Goal: Use online tool/utility

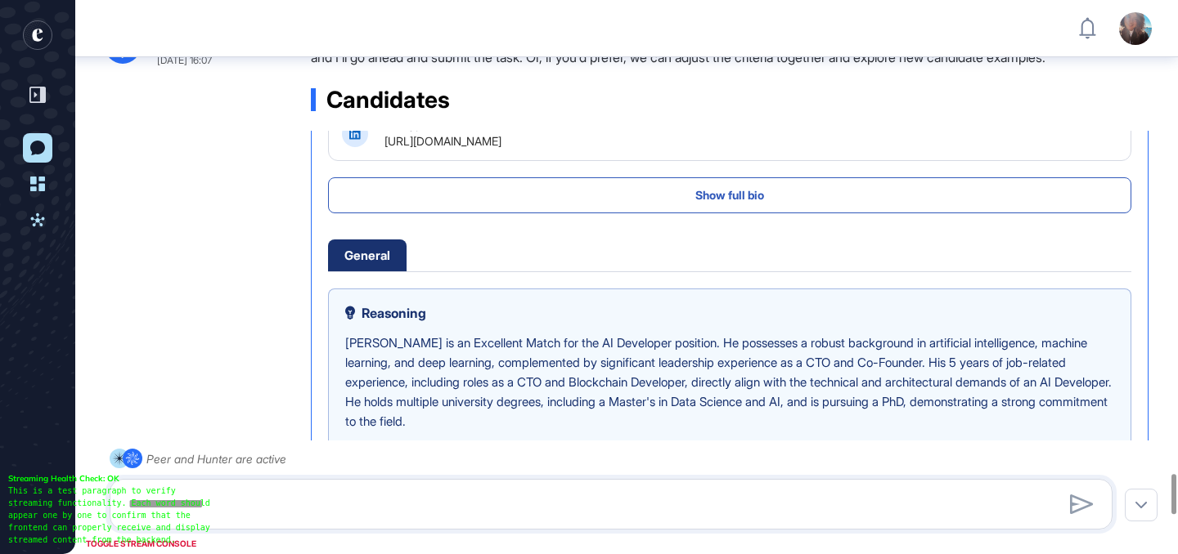
click at [41, 32] on icon "entrapeer-logo" at bounding box center [37, 35] width 11 height 13
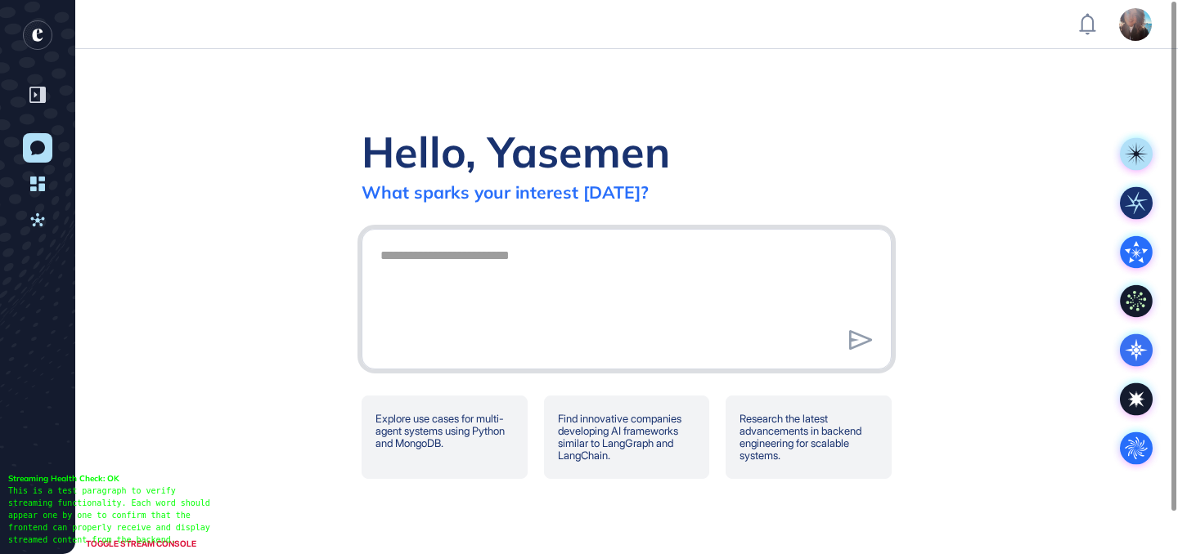
click at [489, 298] on textarea at bounding box center [626, 297] width 512 height 114
type textarea "**********"
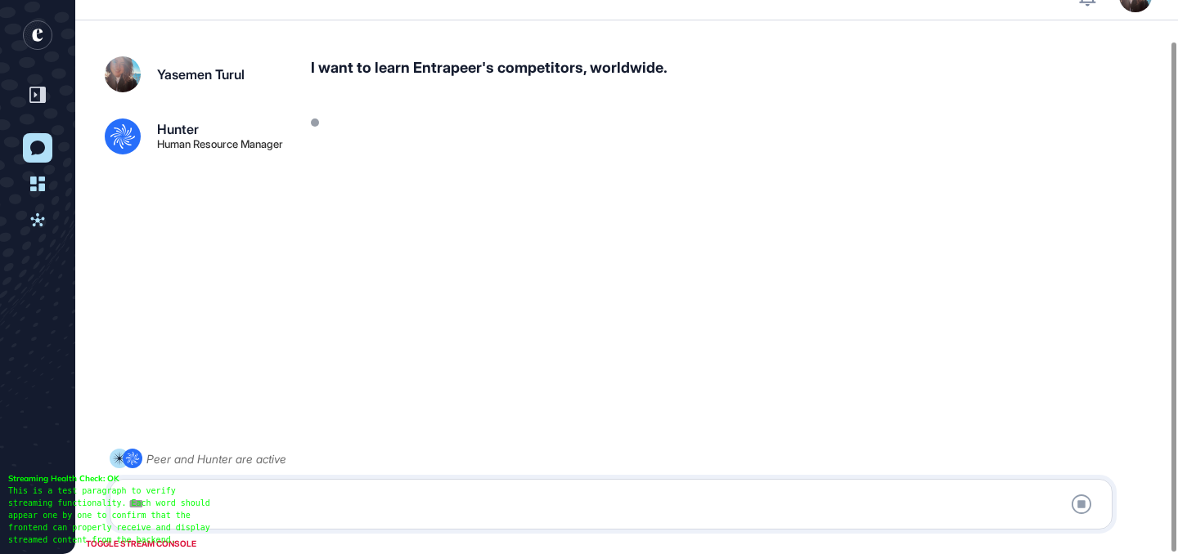
scroll to position [46, 0]
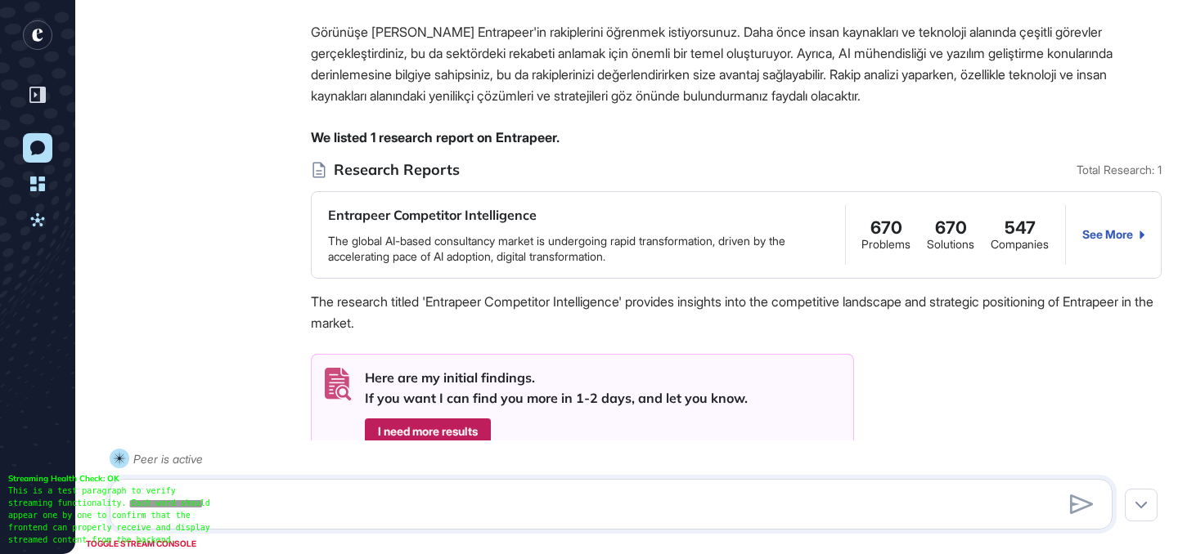
scroll to position [401, 0]
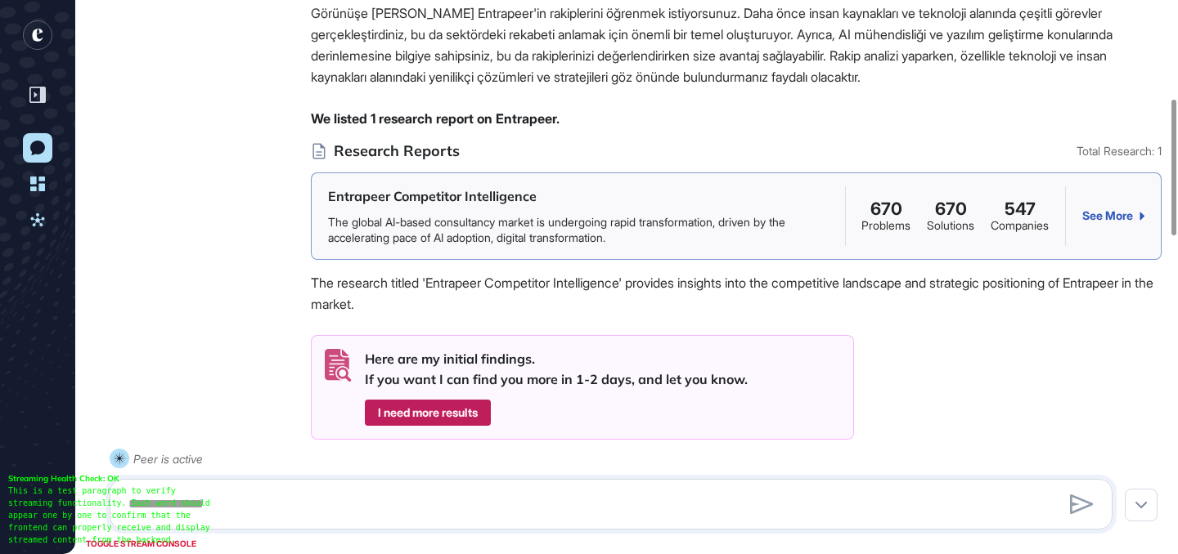
click at [1102, 215] on div "See More" at bounding box center [1113, 215] width 62 height 13
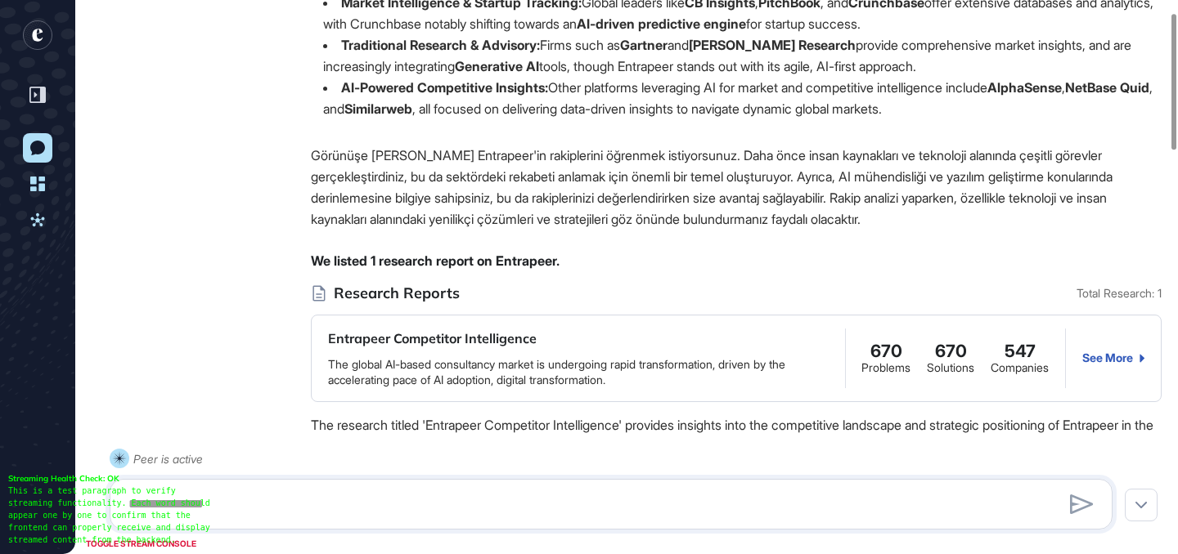
scroll to position [16, 0]
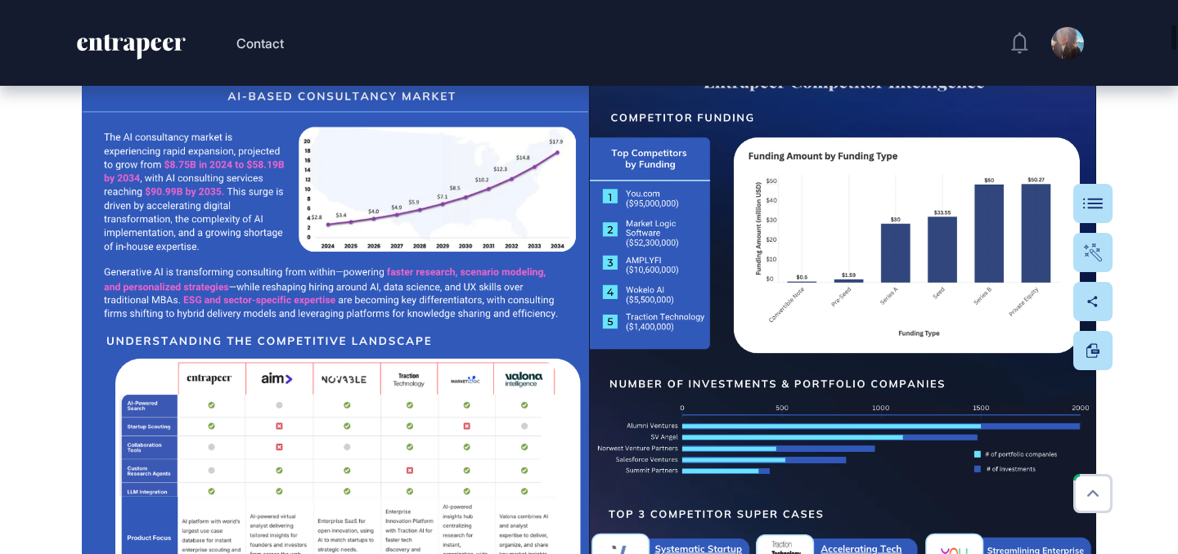
scroll to position [3201, 0]
